Goal: Browse casually: Explore the website without a specific task or goal

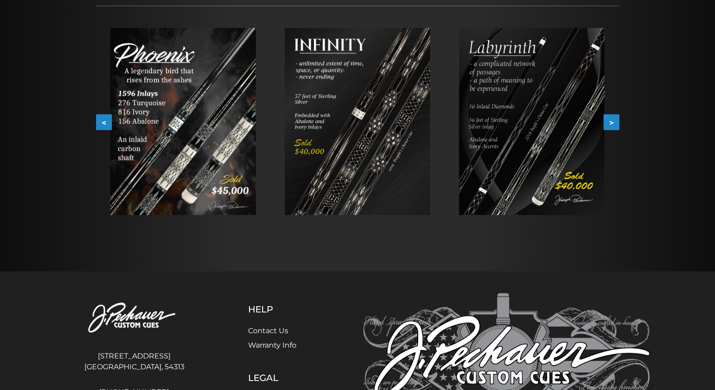
scroll to position [159, 0]
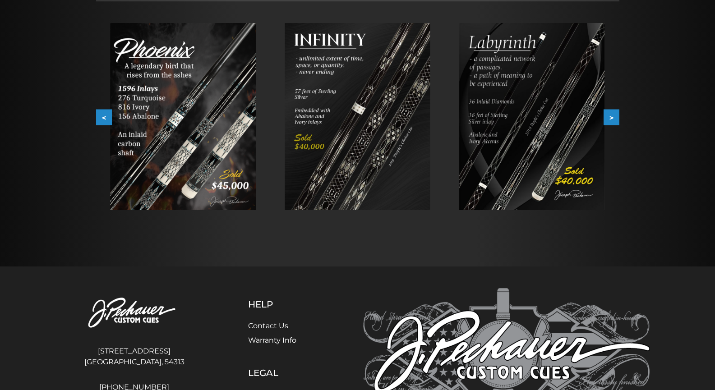
click at [609, 115] on button ">" at bounding box center [611, 118] width 16 height 16
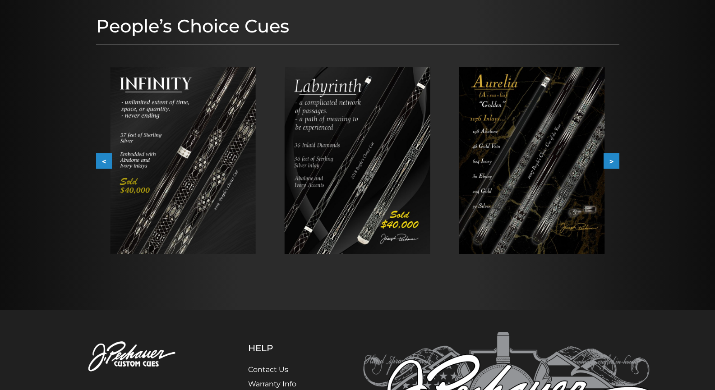
scroll to position [114, 0]
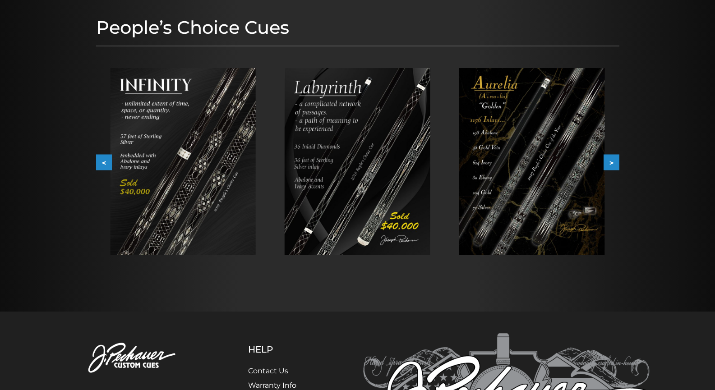
click at [615, 159] on button ">" at bounding box center [611, 163] width 16 height 16
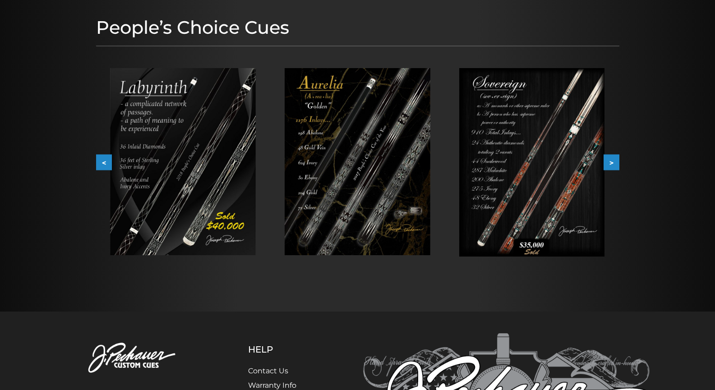
click at [615, 159] on button ">" at bounding box center [611, 163] width 16 height 16
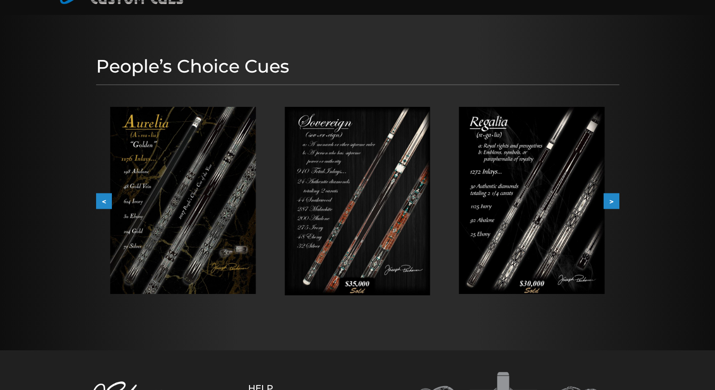
scroll to position [0, 0]
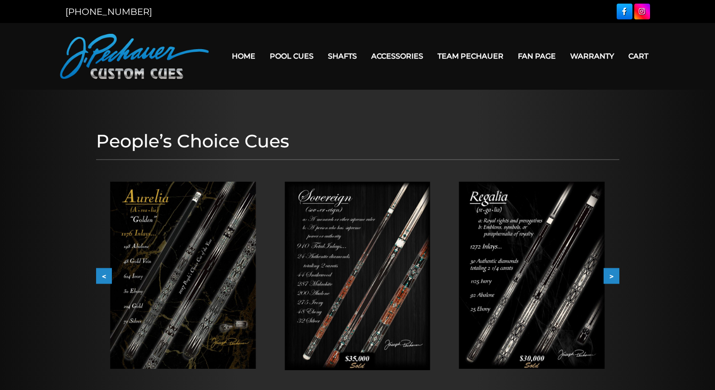
click at [613, 276] on button ">" at bounding box center [611, 276] width 16 height 16
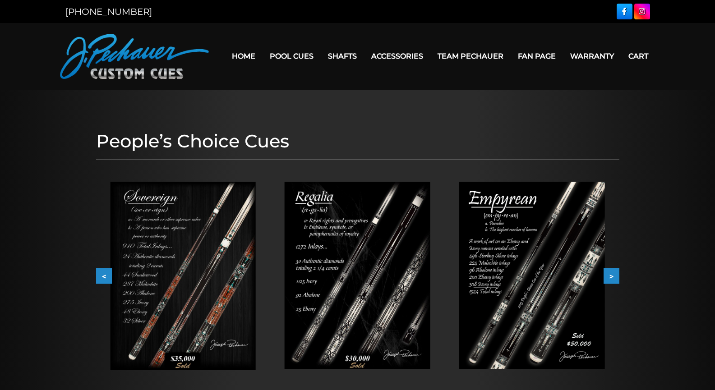
click at [614, 275] on button ">" at bounding box center [611, 276] width 16 height 16
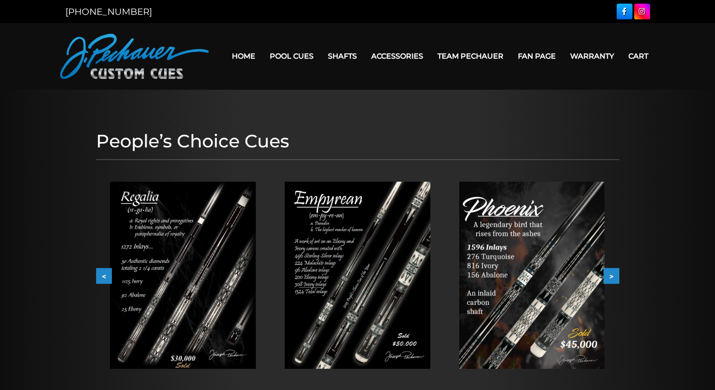
click at [614, 275] on button ">" at bounding box center [611, 276] width 16 height 16
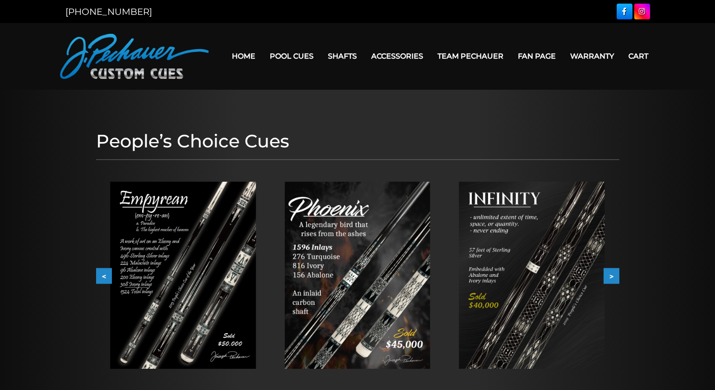
click at [614, 275] on button ">" at bounding box center [611, 276] width 16 height 16
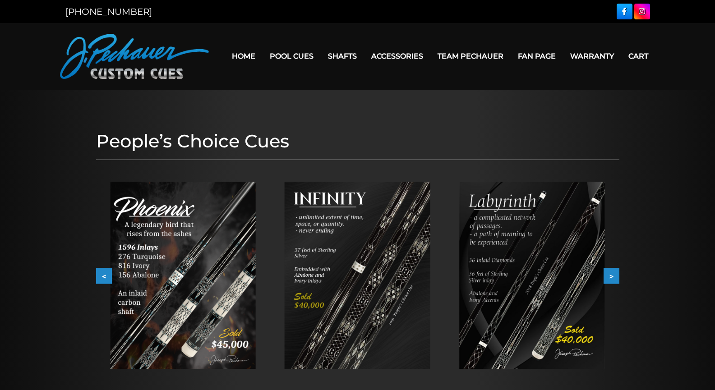
click at [614, 275] on button ">" at bounding box center [611, 276] width 16 height 16
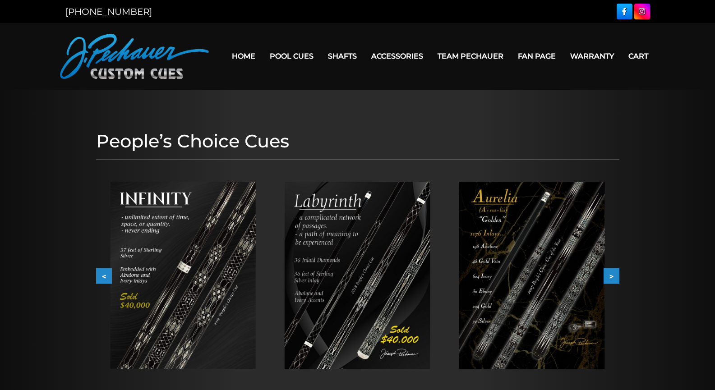
click at [614, 275] on button ">" at bounding box center [611, 276] width 16 height 16
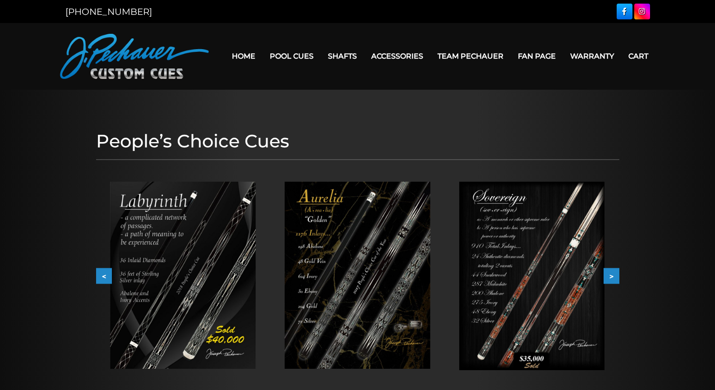
click at [614, 275] on button ">" at bounding box center [611, 276] width 16 height 16
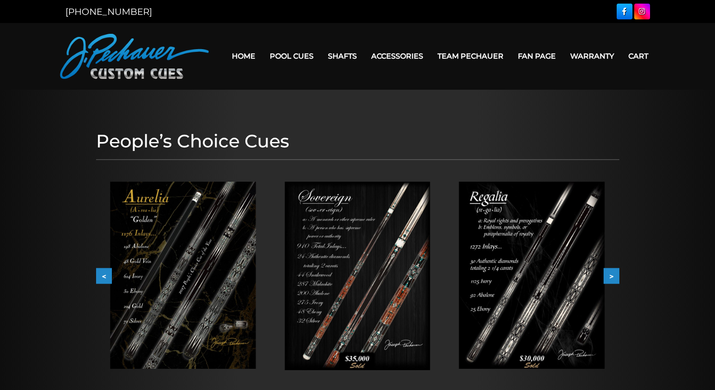
click at [614, 275] on button ">" at bounding box center [611, 276] width 16 height 16
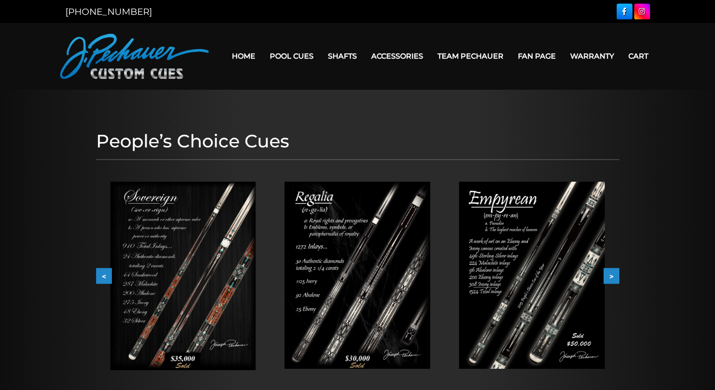
click at [614, 275] on button ">" at bounding box center [611, 276] width 16 height 16
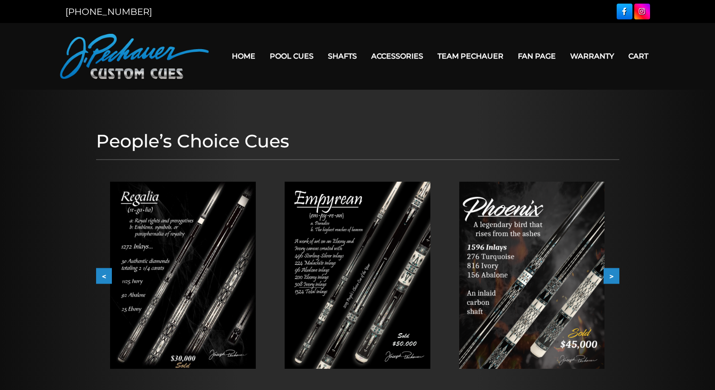
click at [614, 275] on button ">" at bounding box center [611, 276] width 16 height 16
